Goal: Information Seeking & Learning: Check status

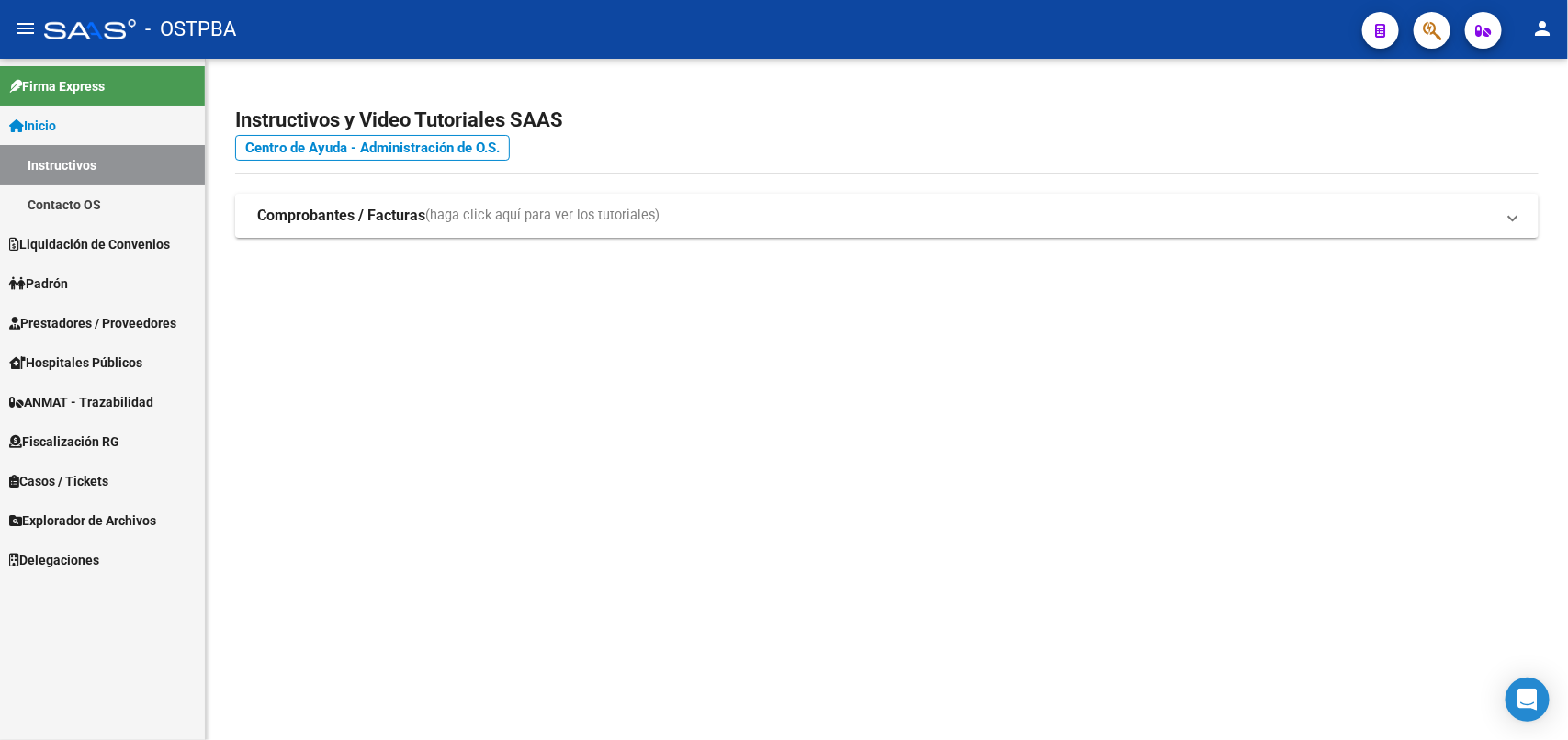
click at [1439, 23] on icon "button" at bounding box center [1432, 31] width 19 height 21
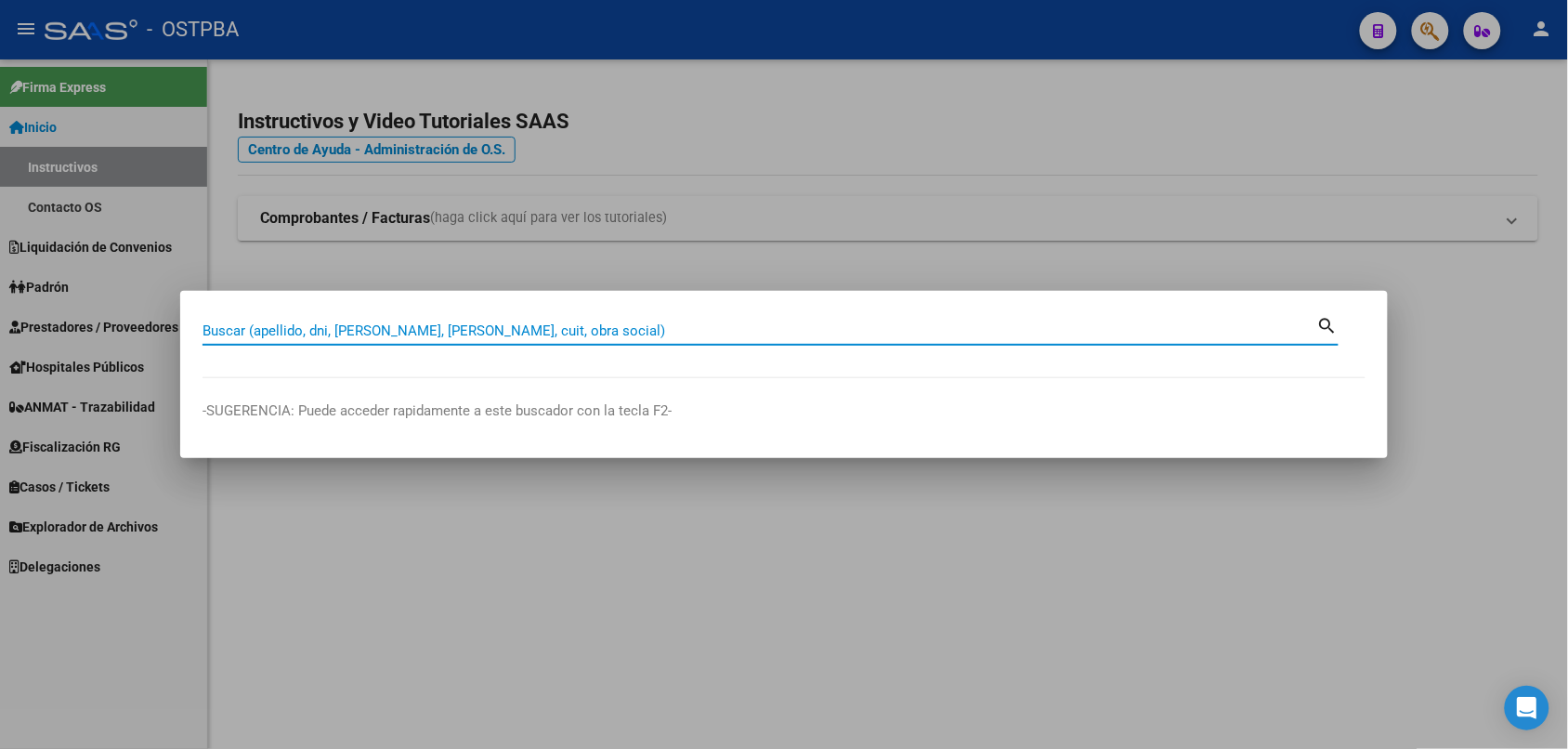
paste input "20404445848"
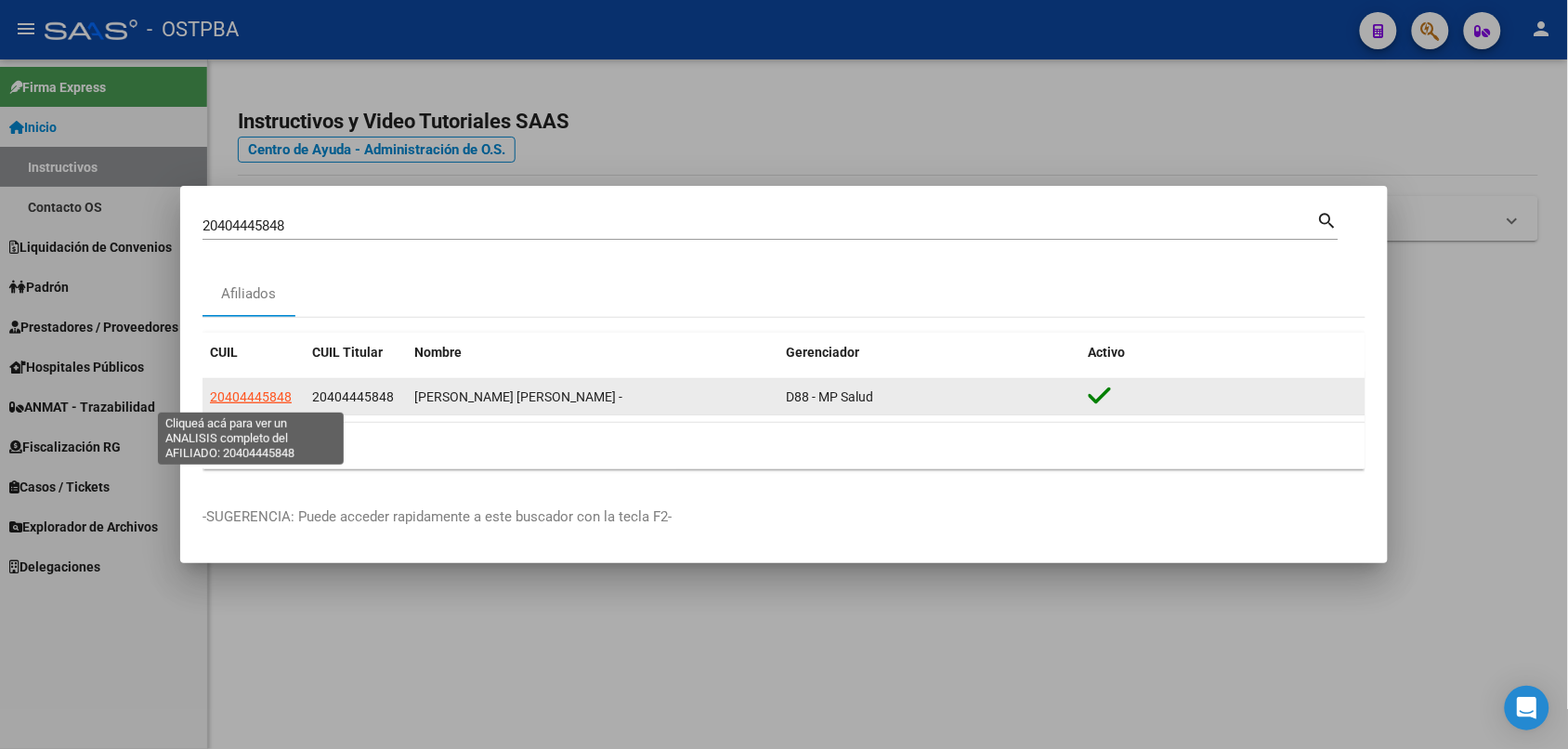
click at [253, 395] on span "20404445848" at bounding box center [250, 397] width 81 height 15
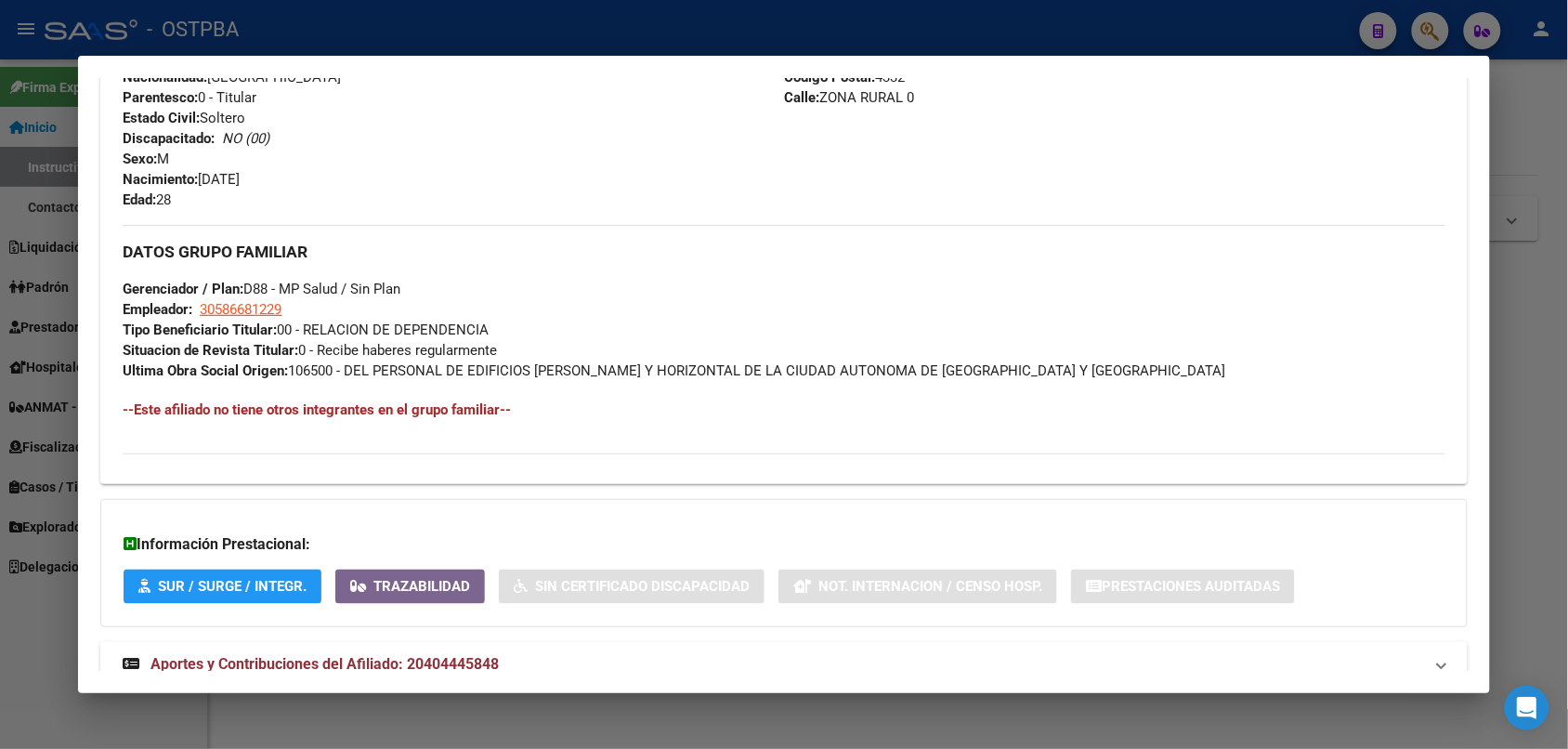
scroll to position [800, 0]
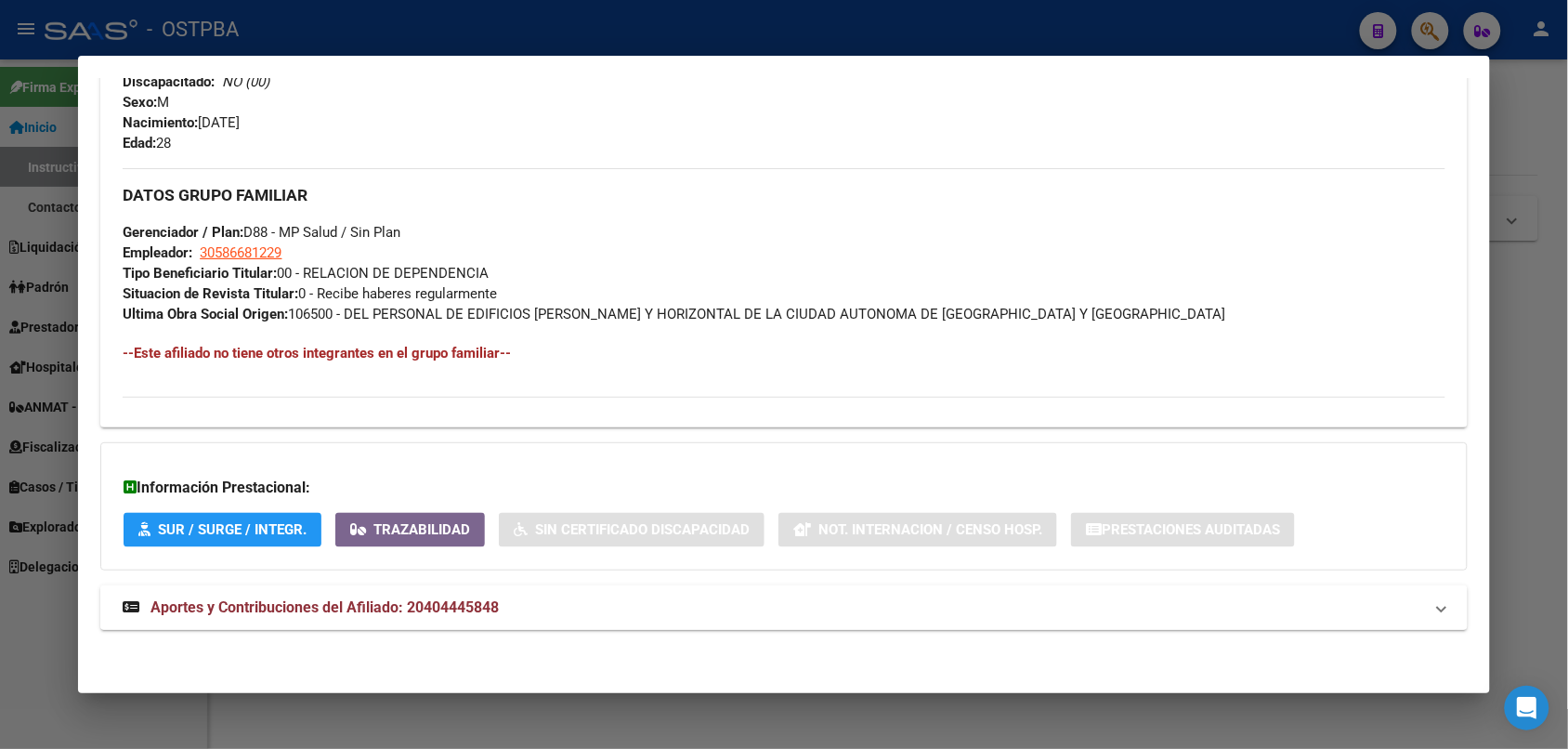
click at [357, 595] on mat-expansion-panel-header "Aportes y Contribuciones del Afiliado: 20404445848" at bounding box center [784, 607] width 1367 height 44
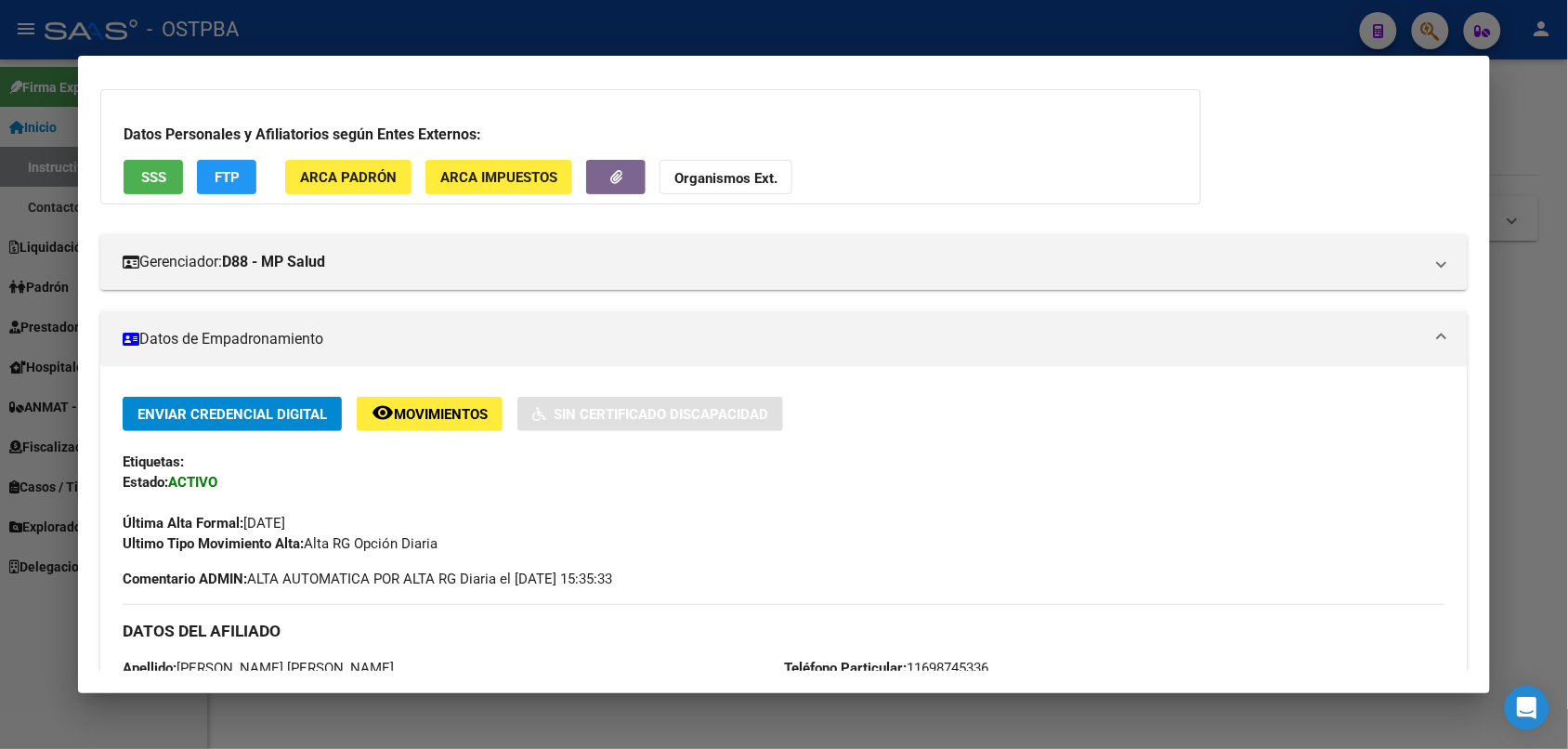
scroll to position [96, 0]
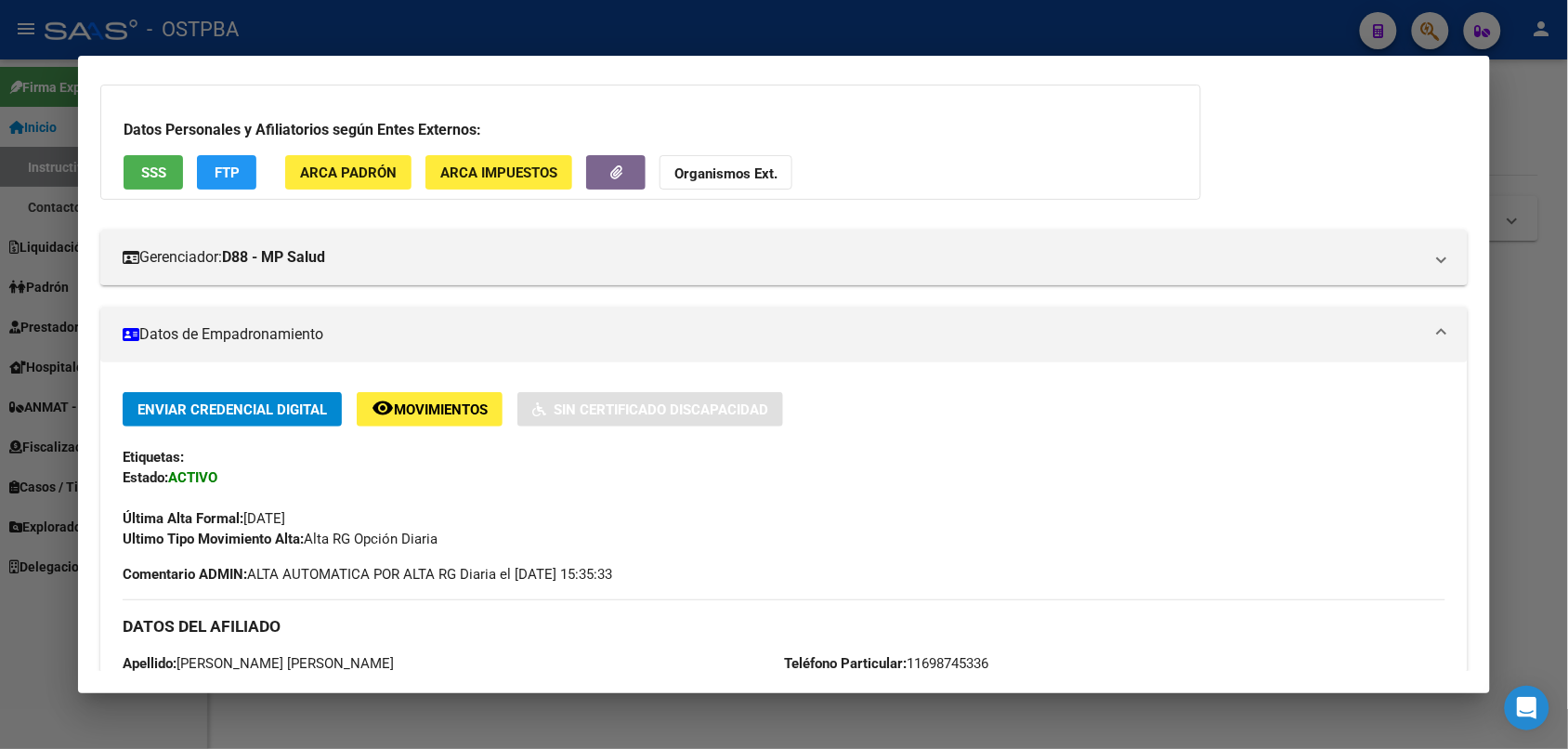
click at [1533, 73] on div at bounding box center [784, 374] width 1568 height 749
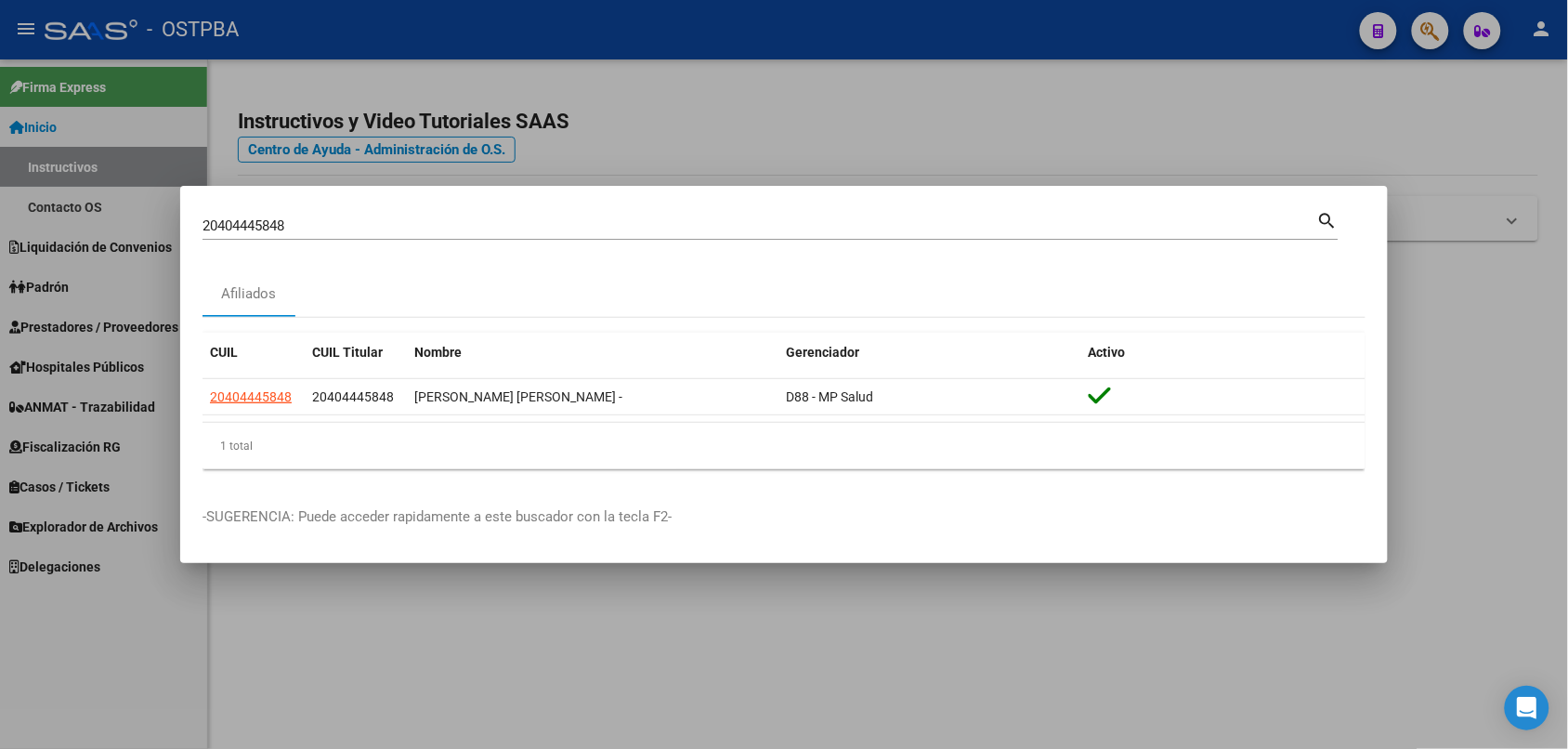
click at [1248, 221] on input "20404445848" at bounding box center [759, 226] width 1114 height 17
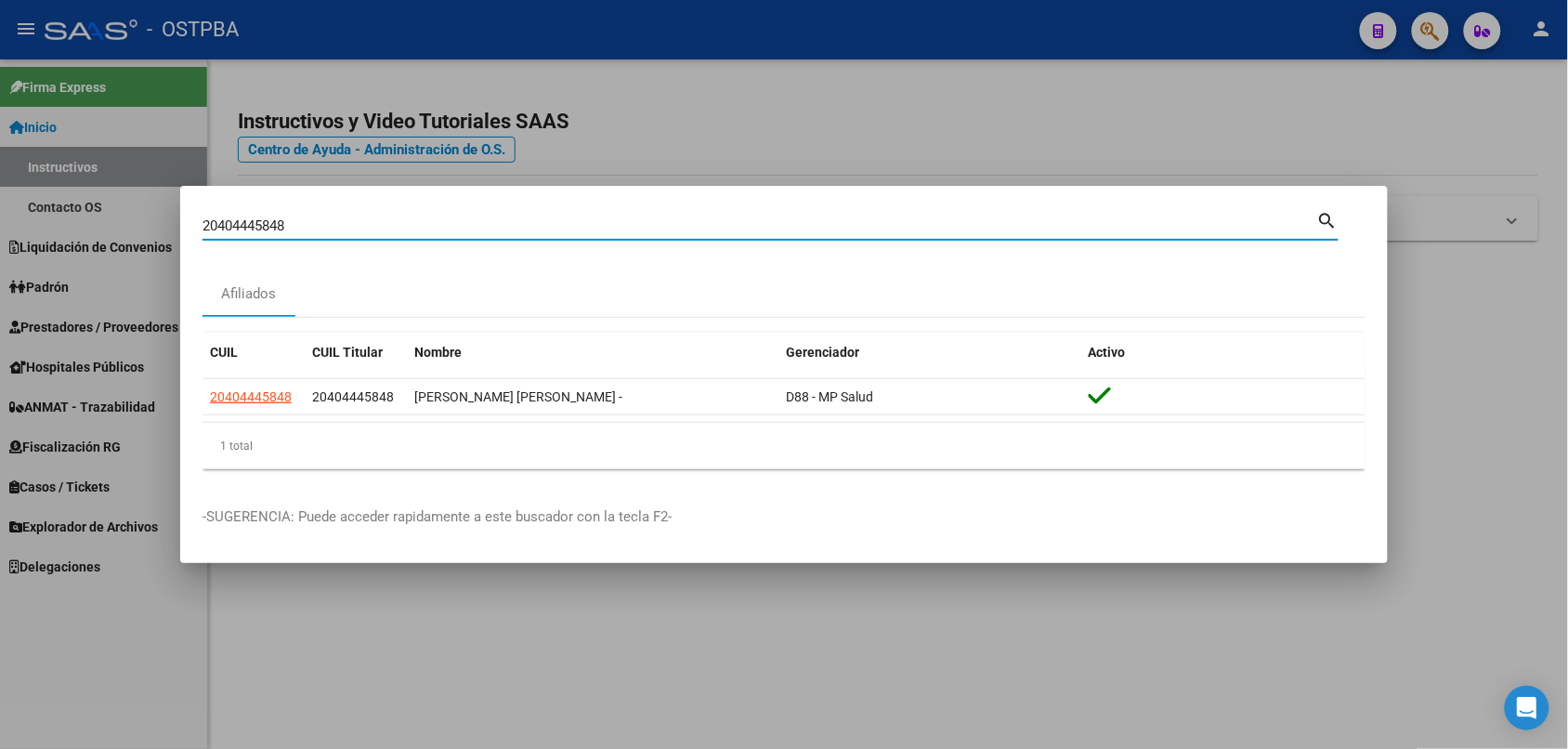
click at [1248, 221] on input "20404445848" at bounding box center [759, 226] width 1114 height 17
paste input "7327713073"
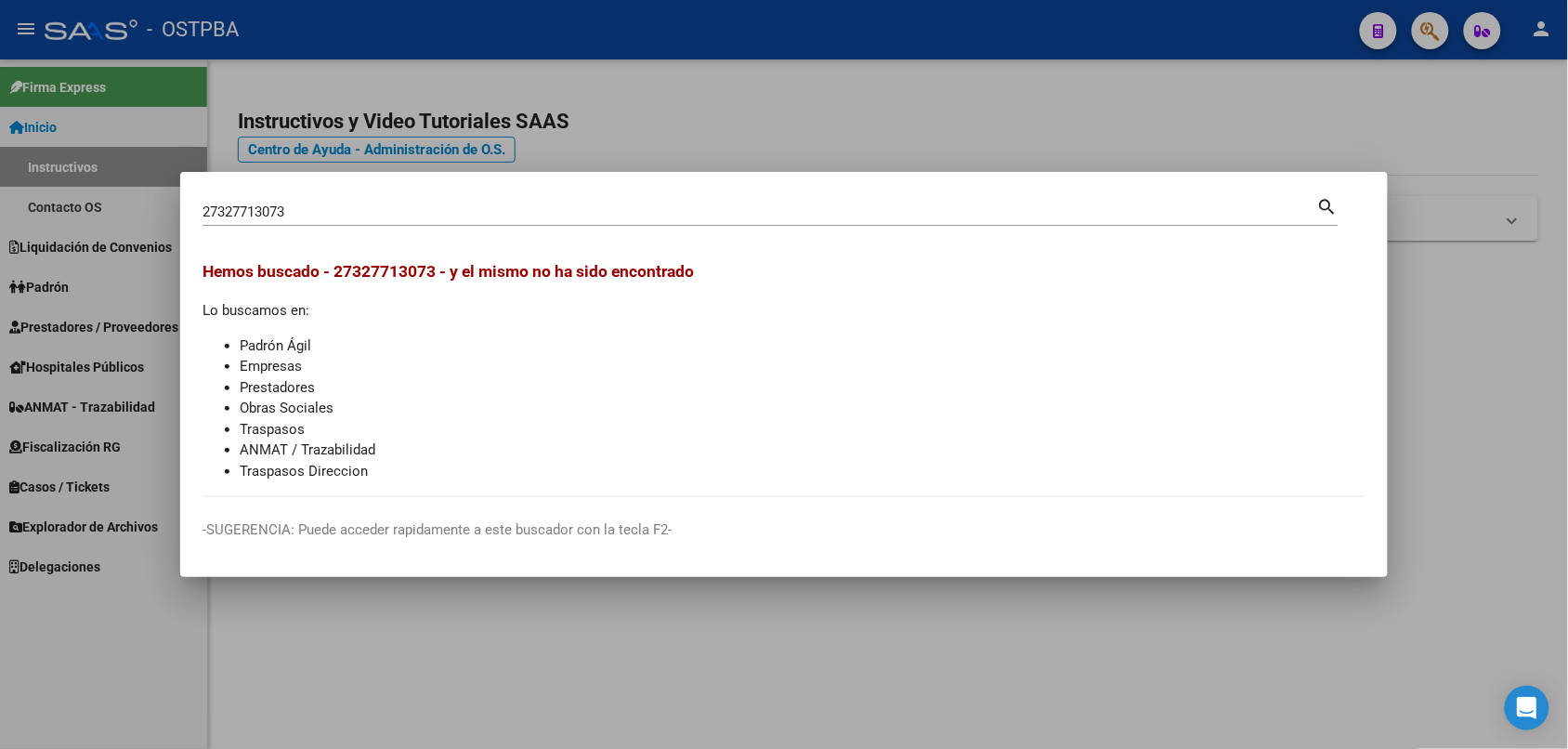
click at [639, 198] on div "27327713073 Buscar (apellido, dni, cuil, [PERSON_NAME], cuit, obra social)" at bounding box center [759, 211] width 1114 height 27
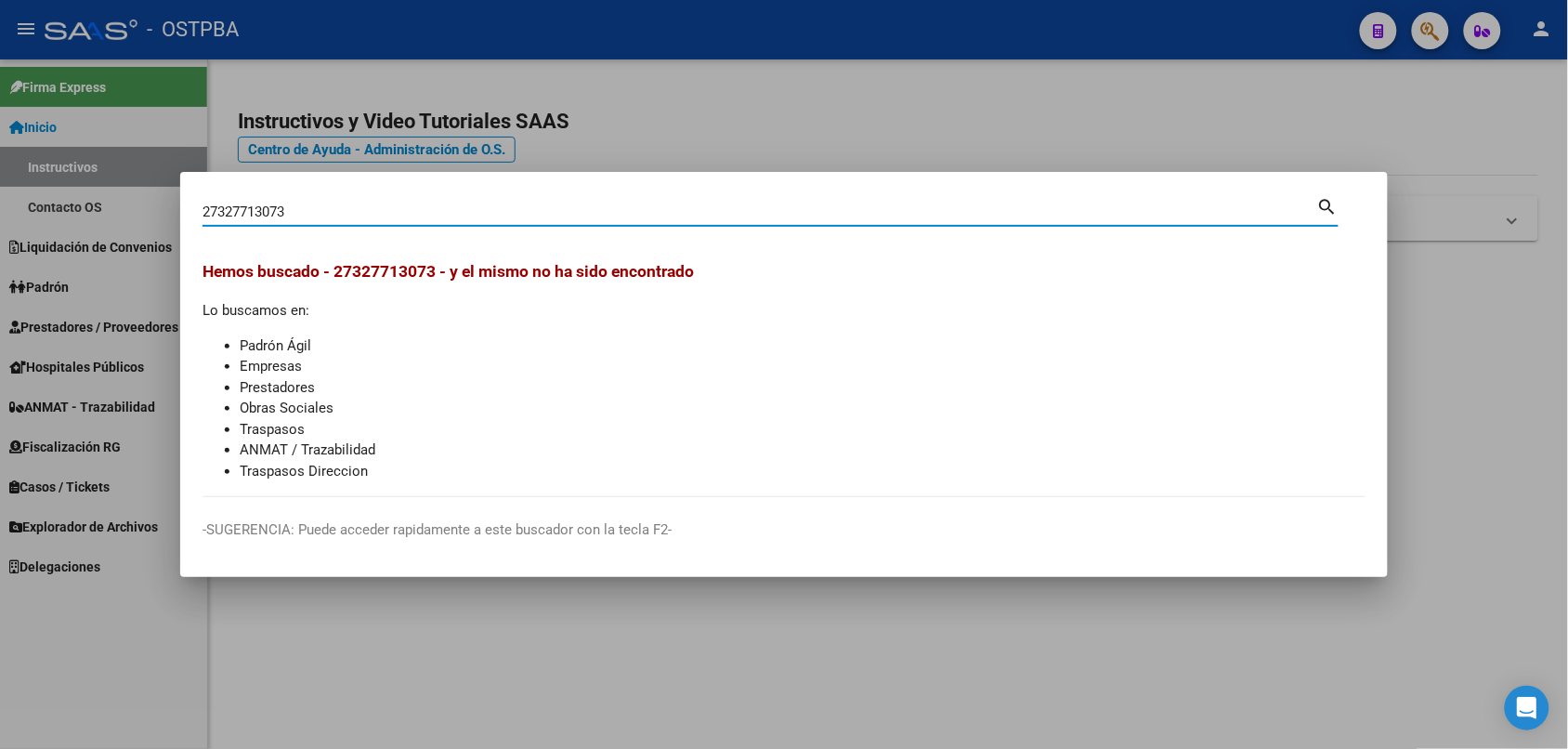
click at [639, 198] on div "27327713073 Buscar (apellido, dni, cuil, [PERSON_NAME], cuit, obra social)" at bounding box center [759, 211] width 1114 height 27
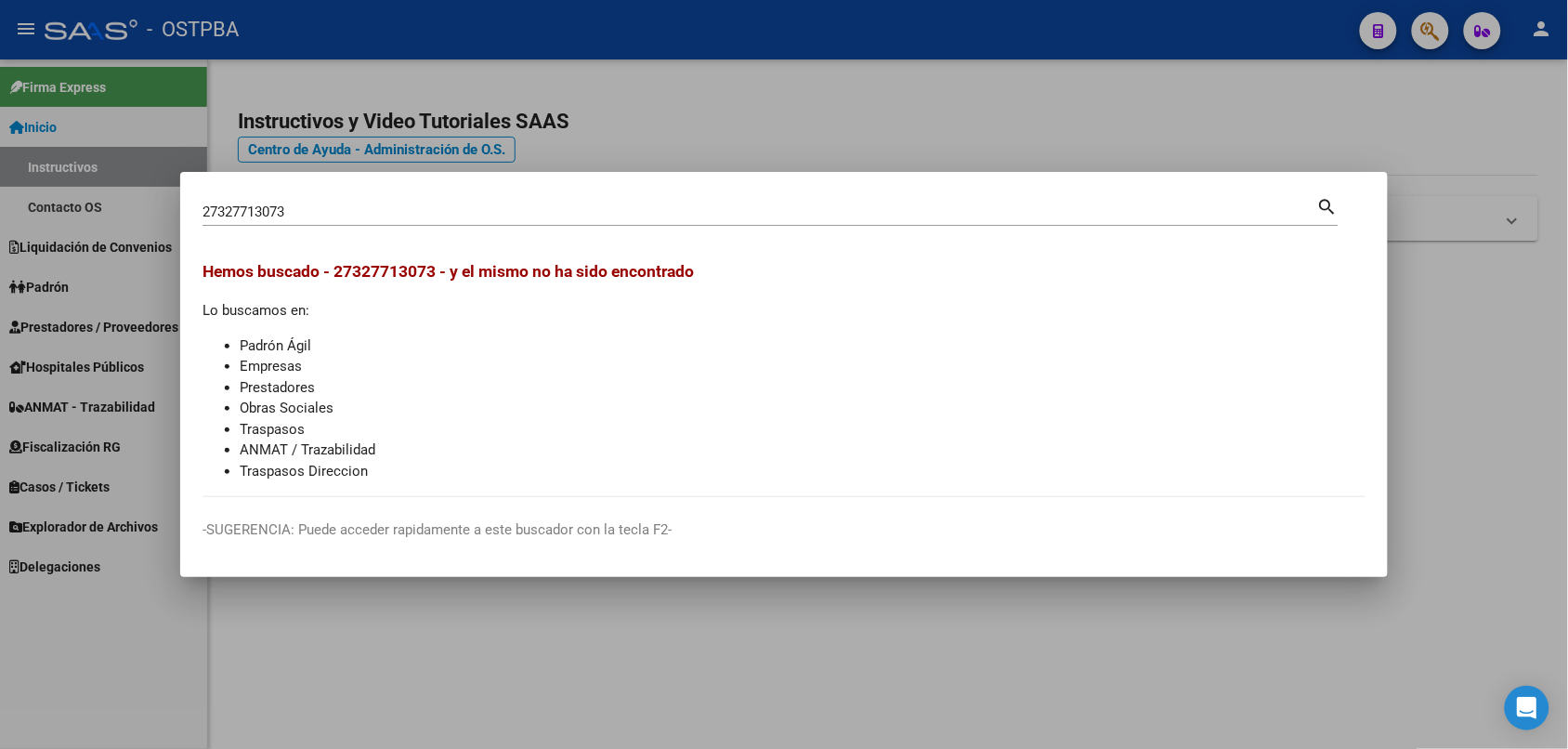
click at [639, 198] on div "27327713073 Buscar (apellido, dni, cuil, [PERSON_NAME], cuit, obra social)" at bounding box center [759, 211] width 1114 height 27
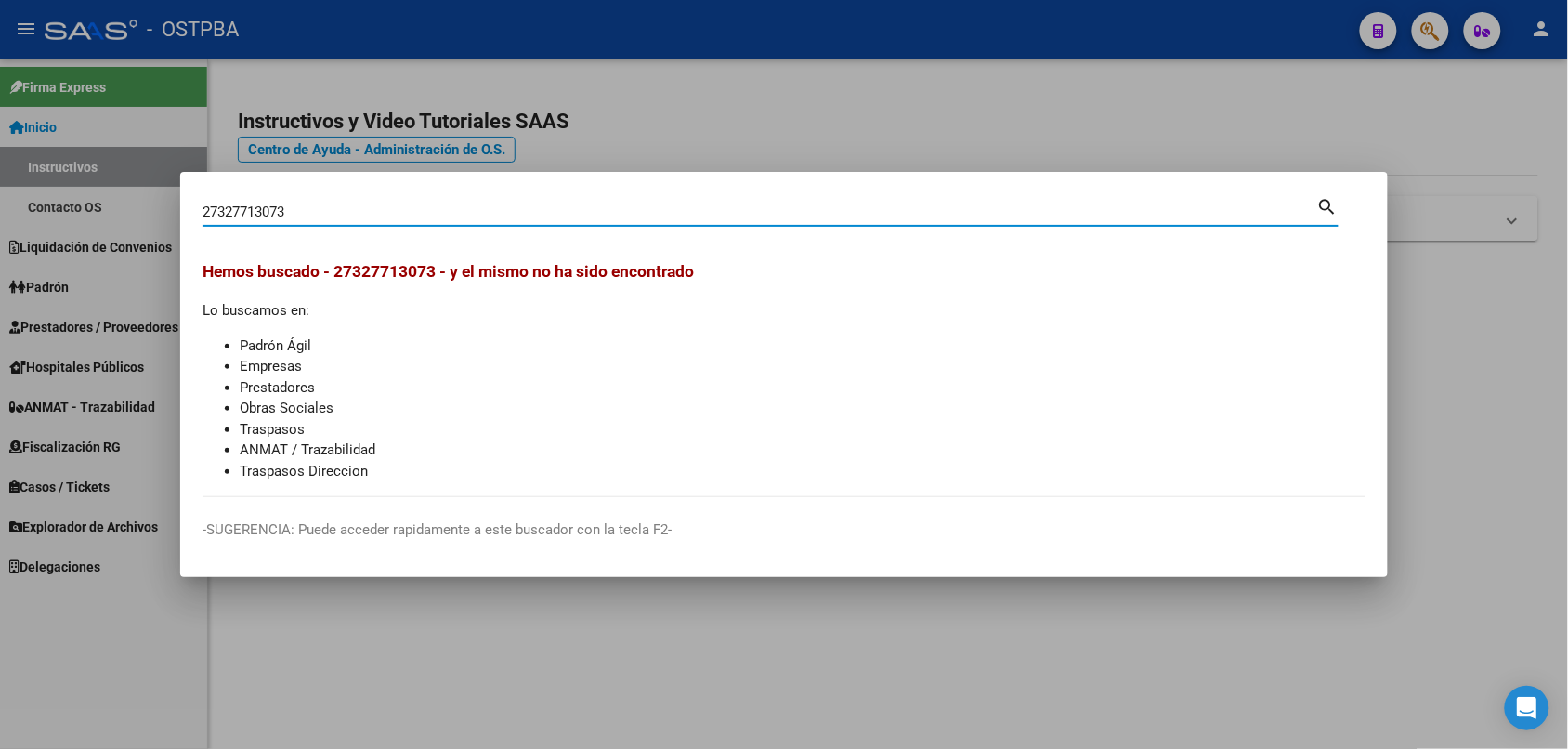
click at [639, 198] on div "27327713073 Buscar (apellido, dni, cuil, [PERSON_NAME], cuit, obra social)" at bounding box center [759, 211] width 1114 height 27
click at [631, 207] on input "27327713073" at bounding box center [759, 212] width 1114 height 17
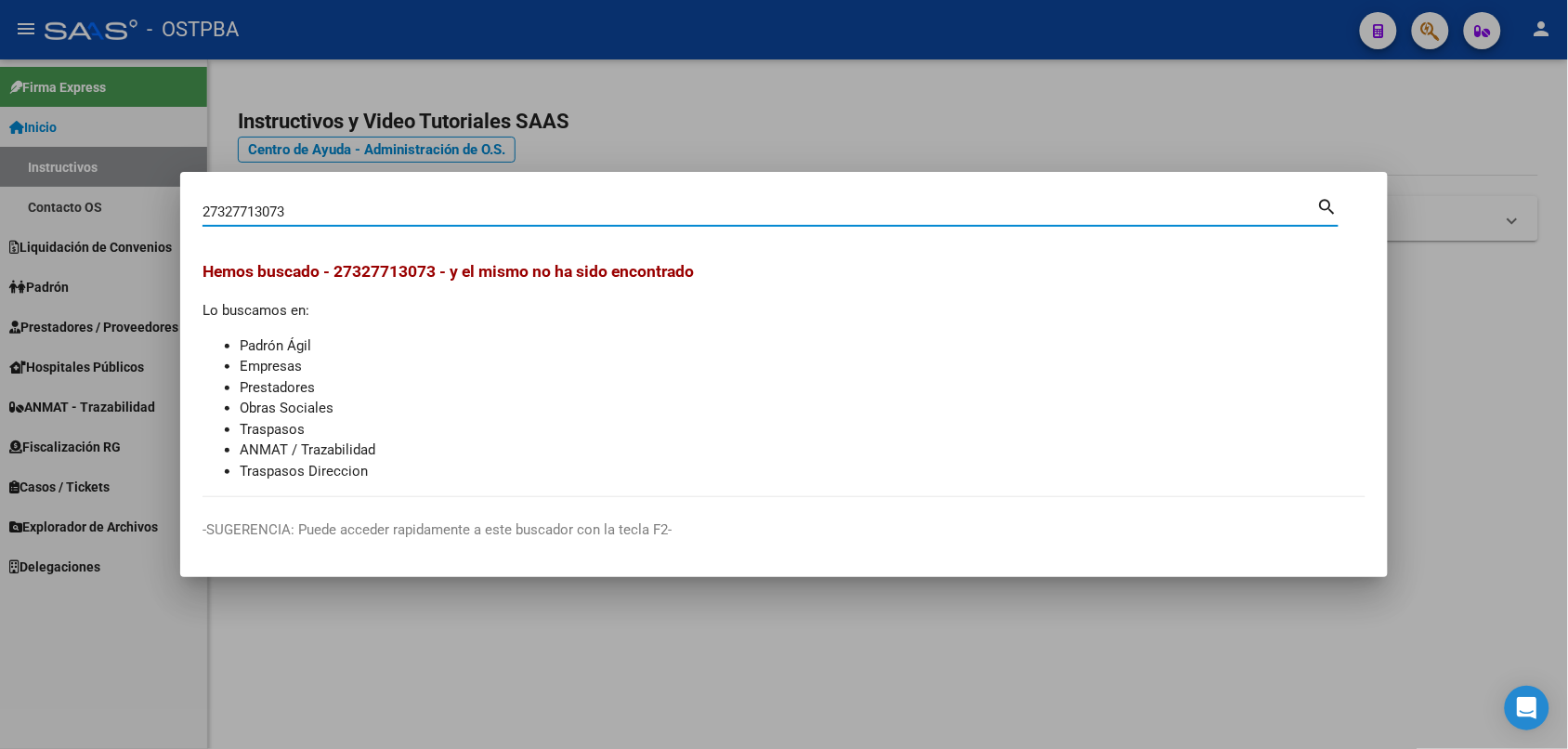
paste input "252881277"
drag, startPoint x: 360, startPoint y: 209, endPoint x: 199, endPoint y: 209, distance: 161.0
click at [199, 209] on mat-dialog-content "27252881277 Buscar (apellido, dni, cuil, nro traspaso, cuit, obra social) searc…" at bounding box center [784, 345] width 1208 height 303
paste input "32941028"
drag, startPoint x: 300, startPoint y: 210, endPoint x: 140, endPoint y: 214, distance: 160.0
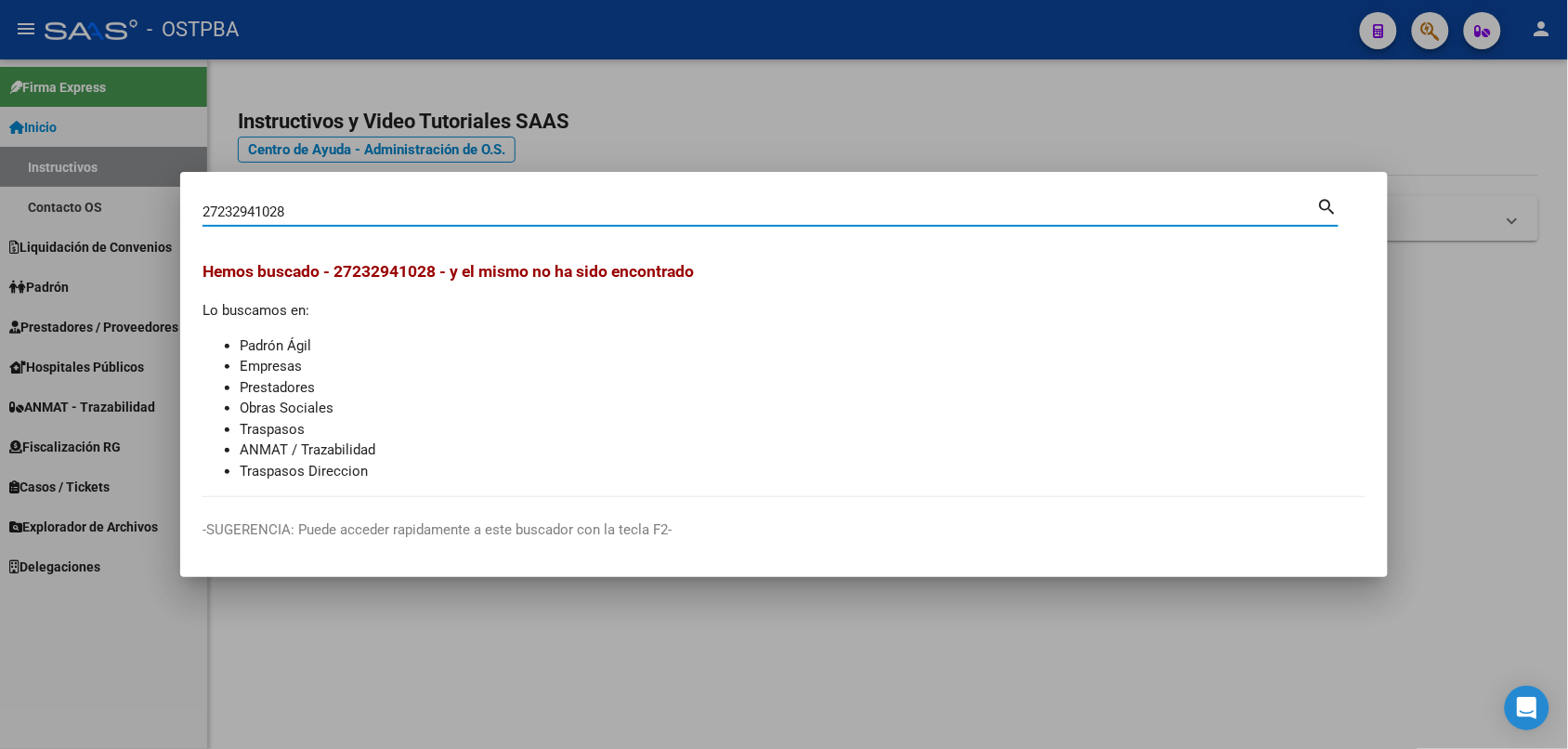
click at [140, 214] on div "27232941028 Buscar (apellido, dni, cuil, nro traspaso, cuit, obra social) searc…" at bounding box center [784, 374] width 1568 height 749
paste input "9952416"
drag, startPoint x: 554, startPoint y: 216, endPoint x: 149, endPoint y: 223, distance: 405.1
click at [149, 223] on div "27239952416 Buscar (apellido, dni, cuil, nro traspaso, cuit, obra social) searc…" at bounding box center [784, 374] width 1568 height 749
paste input "27297749"
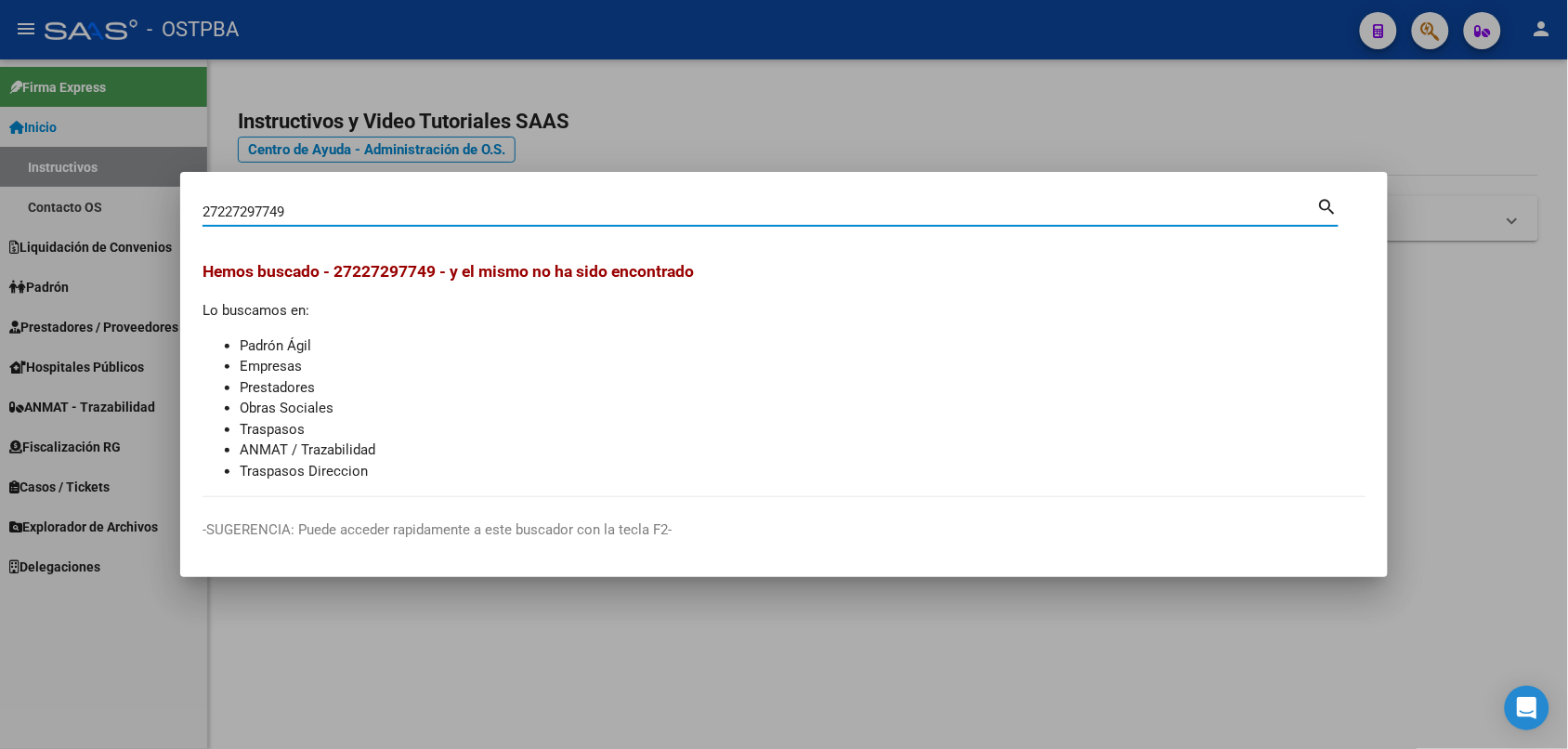
click at [462, 209] on input "27227297749" at bounding box center [759, 212] width 1114 height 17
paste input "0242889178"
click at [319, 204] on input "20242889178" at bounding box center [759, 212] width 1114 height 17
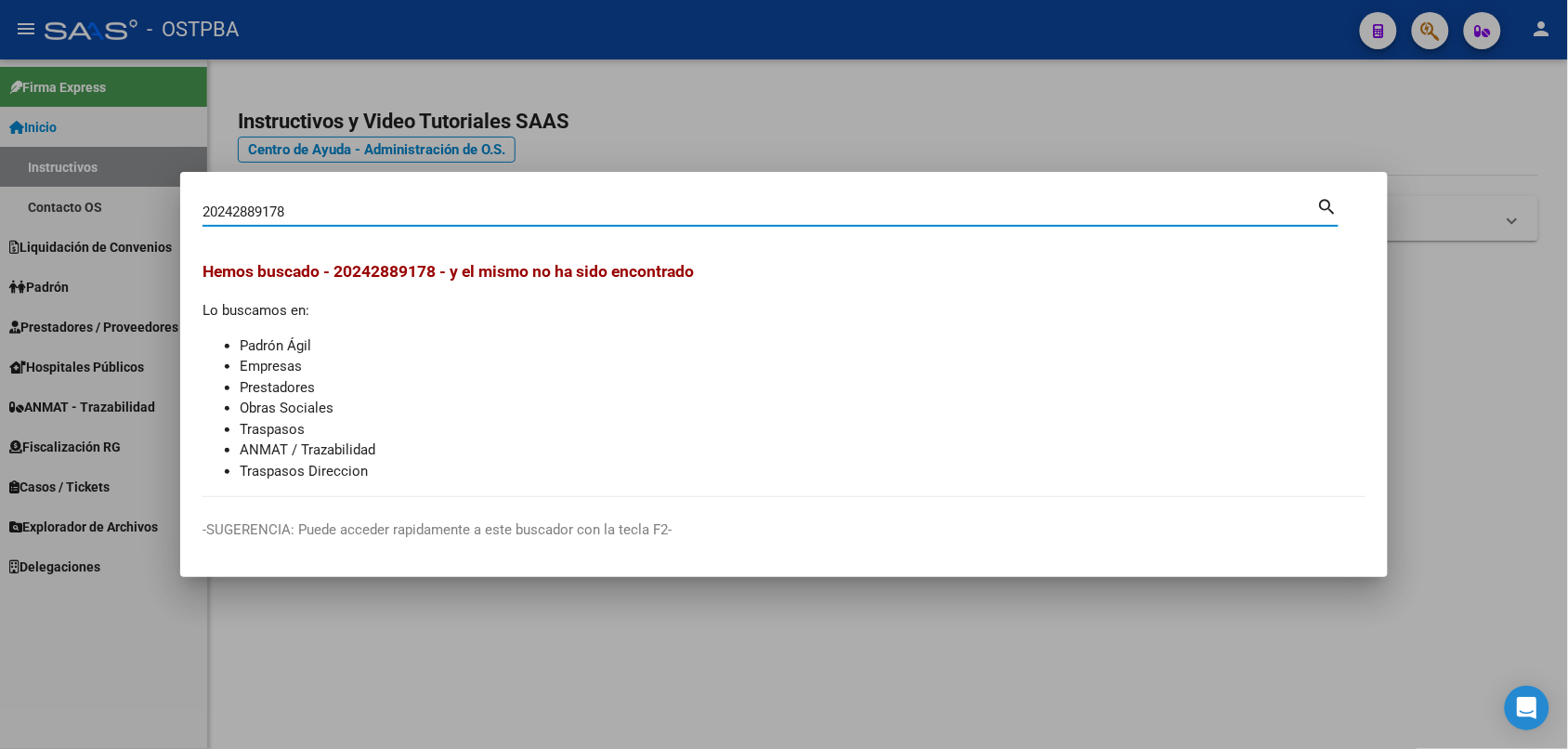
paste input "7318111613"
type input "27318111613"
